Goal: Task Accomplishment & Management: Use online tool/utility

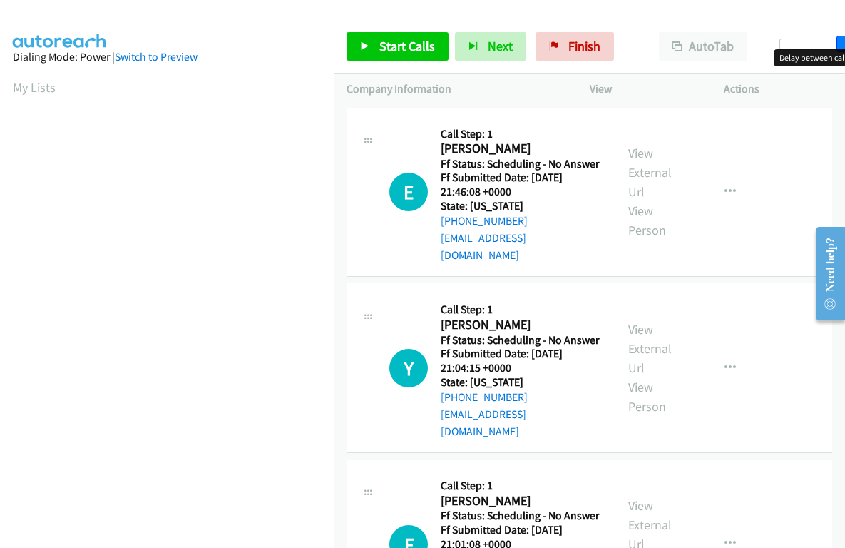
drag, startPoint x: 791, startPoint y: 44, endPoint x: 836, endPoint y: 44, distance: 44.9
click at [843, 48] on div at bounding box center [812, 44] width 66 height 11
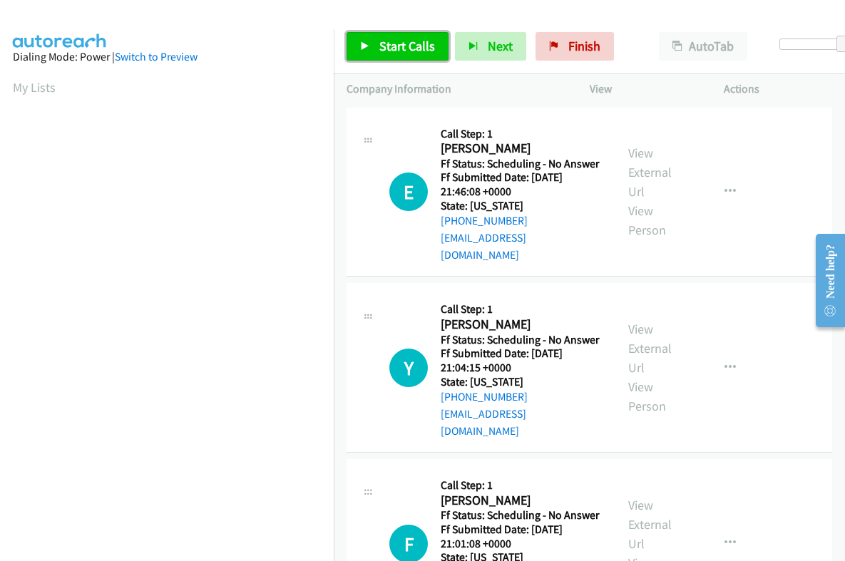
click at [407, 51] on span "Start Calls" at bounding box center [407, 46] width 56 height 16
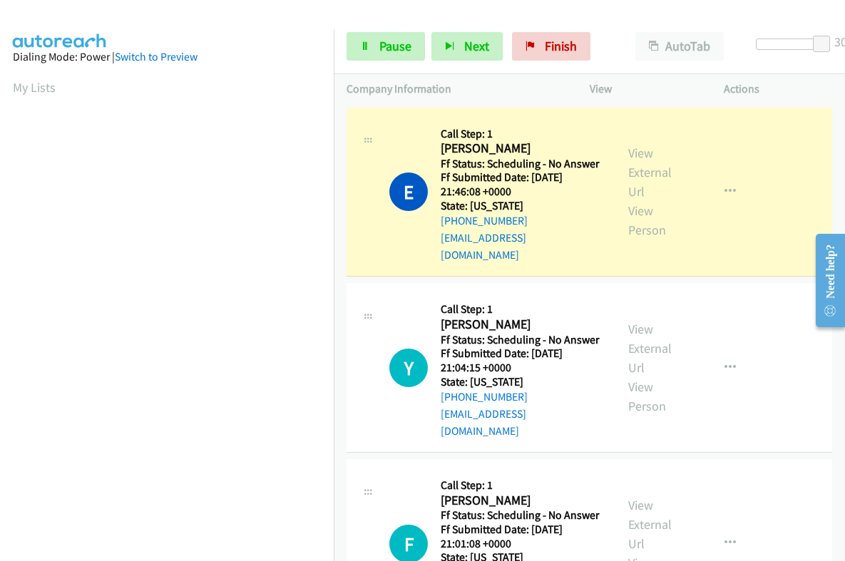
click at [643, 161] on div "View External Url View Person" at bounding box center [656, 191] width 57 height 96
click at [641, 168] on link "View External Url" at bounding box center [649, 172] width 43 height 55
click at [394, 44] on span "Pause" at bounding box center [395, 46] width 32 height 16
